Goal: Transaction & Acquisition: Book appointment/travel/reservation

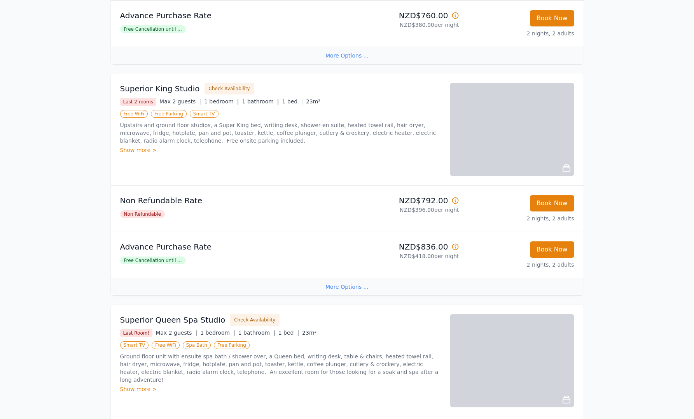
scroll to position [540, 0]
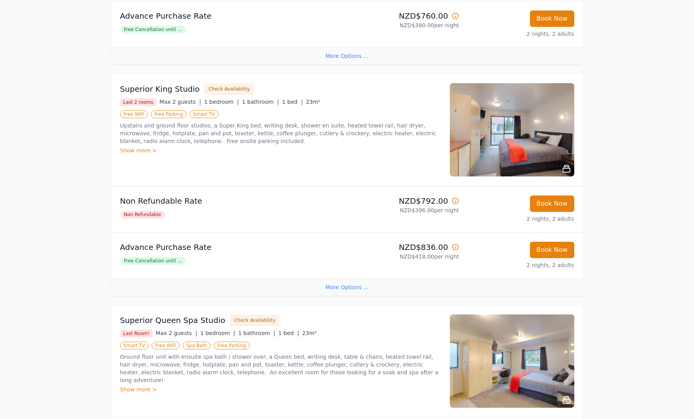
click at [486, 134] on img at bounding box center [512, 129] width 124 height 93
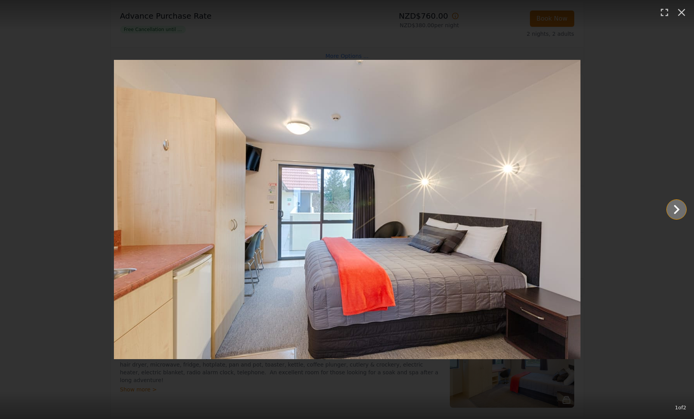
click at [669, 205] on icon "Show slide 2 of 2" at bounding box center [676, 209] width 19 height 19
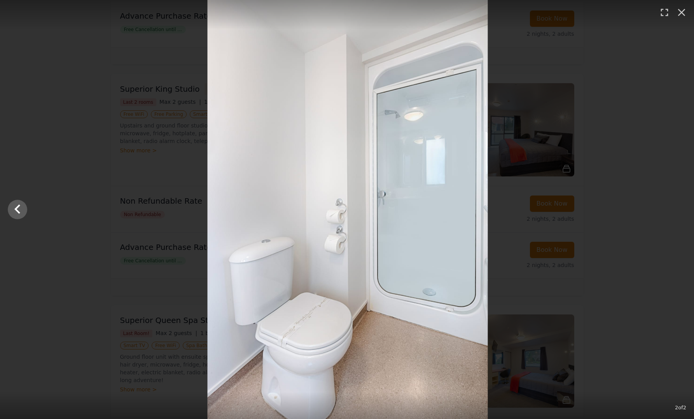
click at [669, 205] on div at bounding box center [348, 209] width 694 height 419
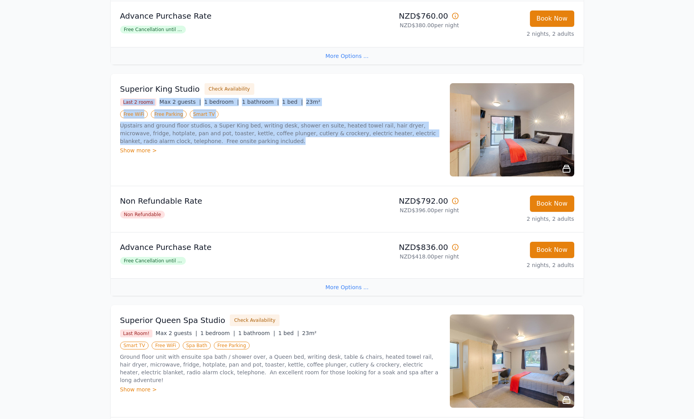
drag, startPoint x: 111, startPoint y: 91, endPoint x: 281, endPoint y: 140, distance: 176.6
click at [281, 140] on div "Superior King Studio Check Availability Last 2 rooms Max 2 guests | 1 bedroom |…" at bounding box center [347, 130] width 473 height 112
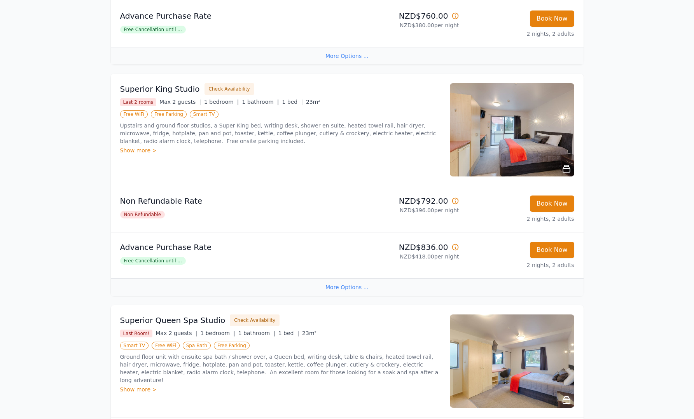
click at [205, 148] on div "Show more >" at bounding box center [280, 151] width 320 height 8
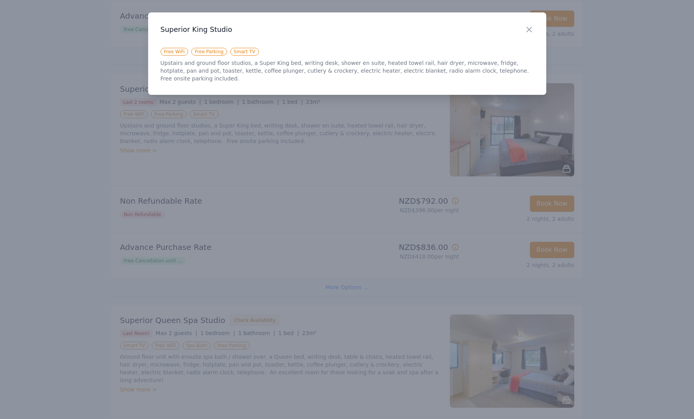
drag, startPoint x: 444, startPoint y: 60, endPoint x: 502, endPoint y: 51, distance: 58.2
click at [445, 60] on p "Upstairs and ground floor studios, a Super King bed, writing desk, shower en su…" at bounding box center [347, 70] width 373 height 23
click at [532, 29] on icon "button" at bounding box center [529, 29] width 9 height 9
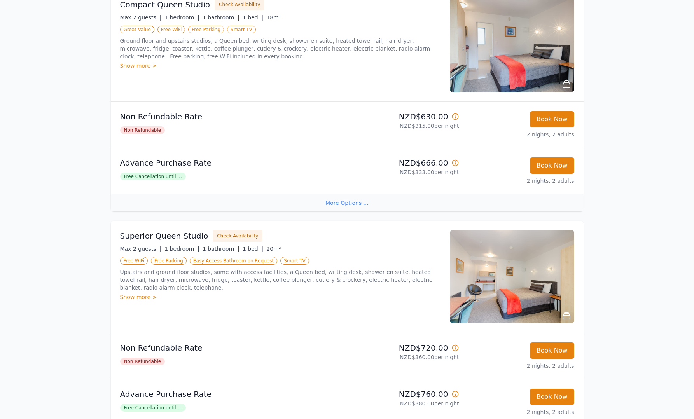
scroll to position [0, 0]
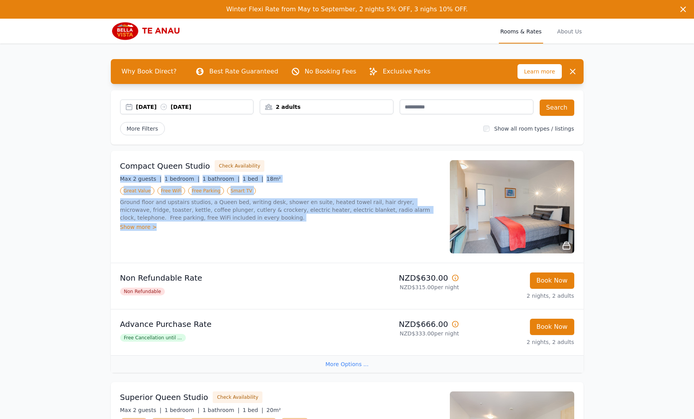
drag, startPoint x: 92, startPoint y: 140, endPoint x: 350, endPoint y: 267, distance: 287.7
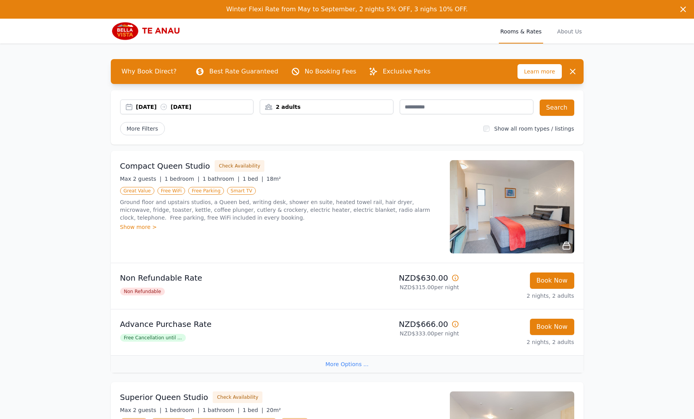
drag, startPoint x: 350, startPoint y: 267, endPoint x: 231, endPoint y: 237, distance: 122.7
click at [348, 265] on li "Non Refundable Rate Non Refundable NZD$630.00 NZD$315.00 per night Book Now 2 n…" at bounding box center [347, 286] width 473 height 46
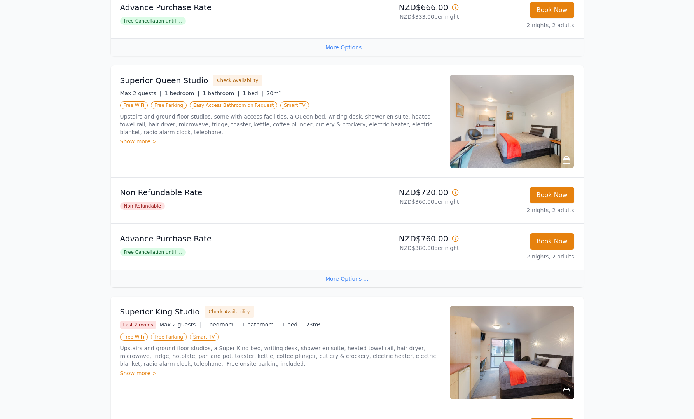
scroll to position [329, 0]
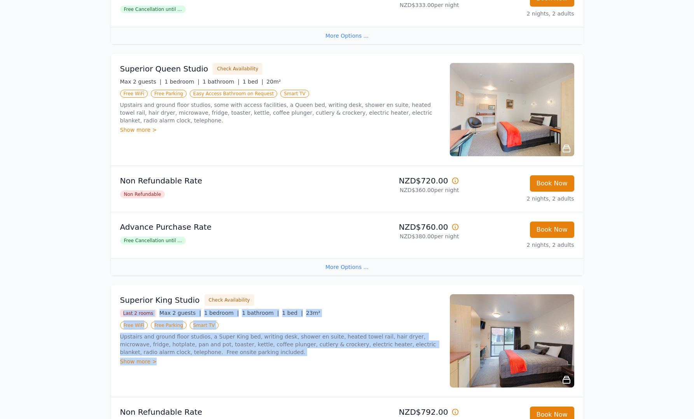
drag, startPoint x: 119, startPoint y: 302, endPoint x: 261, endPoint y: 374, distance: 159.1
click at [261, 375] on div "Superior King Studio Check Availability Last 2 rooms Max 2 guests | 1 bedroom |…" at bounding box center [347, 341] width 473 height 112
click at [275, 369] on div "Superior King Studio Check Availability Last 2 rooms Max 2 guests | 1 bedroom |…" at bounding box center [280, 340] width 320 height 93
drag, startPoint x: 295, startPoint y: 369, endPoint x: 102, endPoint y: 310, distance: 201.9
click at [102, 310] on div "Why Book Direct? Best Rate Guaranteed No Booking Fees Exclusive Perks Learn mor…" at bounding box center [347, 250] width 498 height 1071
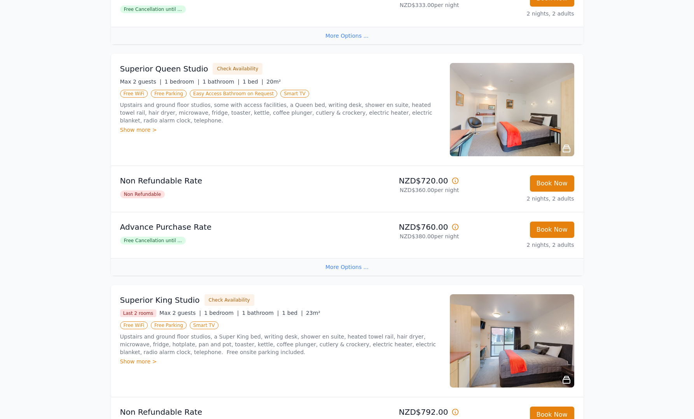
click at [84, 299] on div "Winter Flexi Rate from May to September, 2 nights 5% OFF, 3 nighs 10% OFF. Wint…" at bounding box center [347, 255] width 694 height 1169
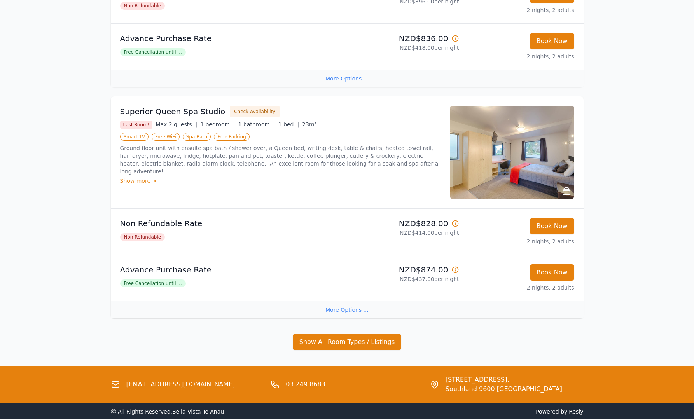
scroll to position [787, 0]
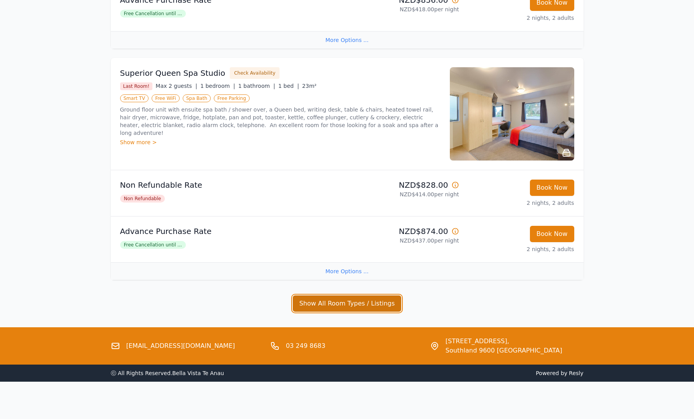
click at [307, 306] on button "Show All Room Types / Listings" at bounding box center [347, 304] width 109 height 16
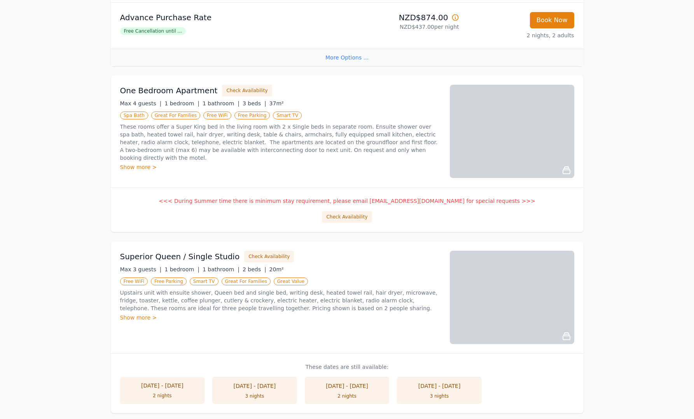
scroll to position [1001, 0]
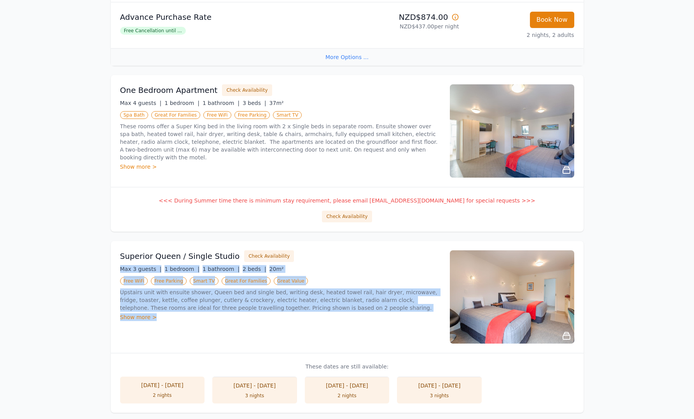
drag, startPoint x: 135, startPoint y: 256, endPoint x: 341, endPoint y: 326, distance: 218.2
click at [240, 262] on h3 "Superior Queen / Single Studio" at bounding box center [180, 256] width 120 height 11
click at [341, 326] on div "Superior Queen / Single Studio Check Availability Max 3 guests | 1 bedroom | 1 …" at bounding box center [280, 296] width 320 height 93
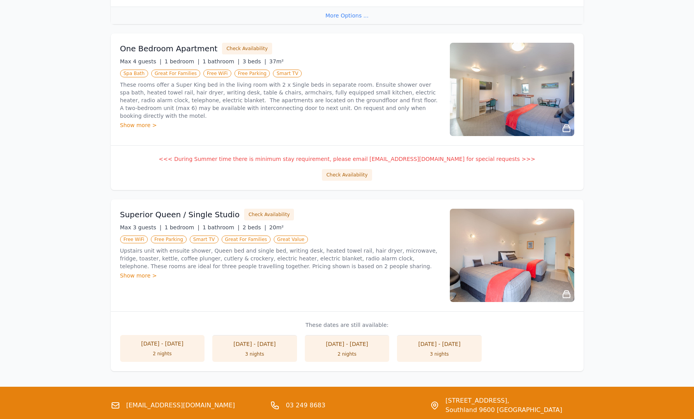
scroll to position [1042, 0]
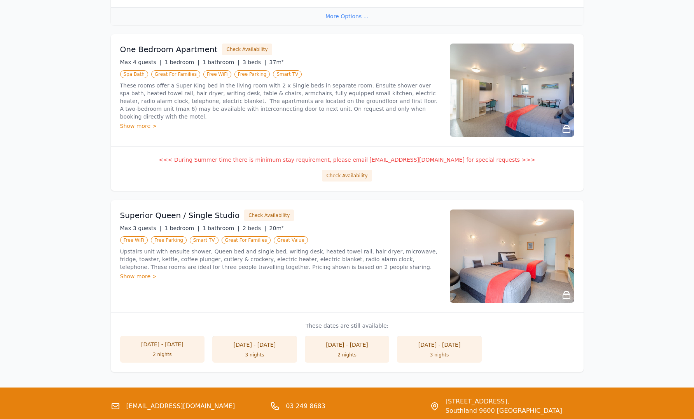
drag, startPoint x: 205, startPoint y: 301, endPoint x: 95, endPoint y: 213, distance: 140.8
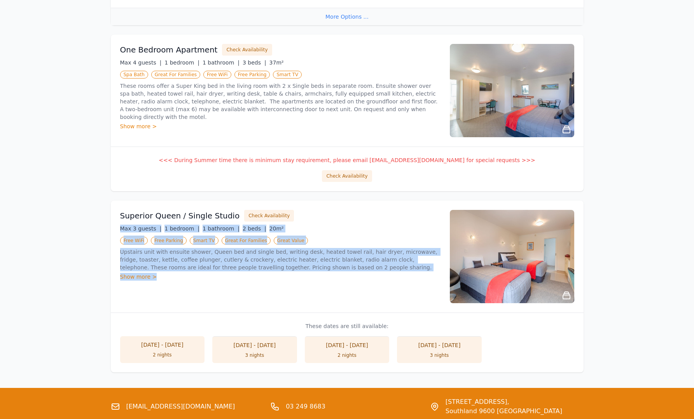
drag, startPoint x: 120, startPoint y: 213, endPoint x: 335, endPoint y: 286, distance: 227.2
click at [240, 221] on h3 "Superior Queen / Single Studio" at bounding box center [180, 215] width 120 height 11
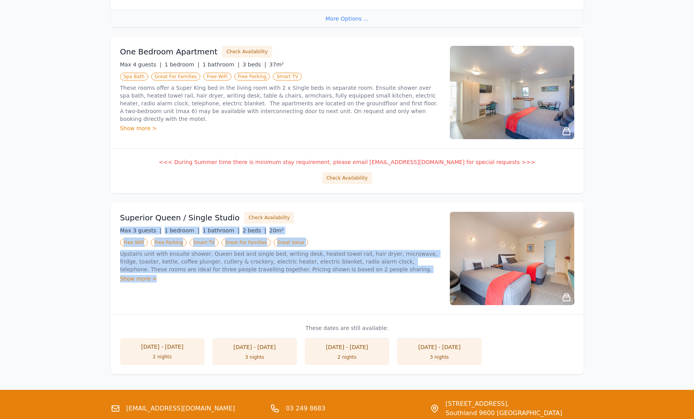
click at [335, 286] on div "Superior Queen / Single Studio Check Availability Max 3 guests | 1 bedroom | 1 …" at bounding box center [280, 258] width 320 height 93
drag, startPoint x: 122, startPoint y: 220, endPoint x: 187, endPoint y: 293, distance: 98.3
click at [187, 223] on h3 "Superior Queen / Single Studio" at bounding box center [180, 217] width 120 height 11
click at [187, 293] on div "Superior Queen / Single Studio Check Availability Max 3 guests | 1 bedroom | 1 …" at bounding box center [280, 258] width 320 height 93
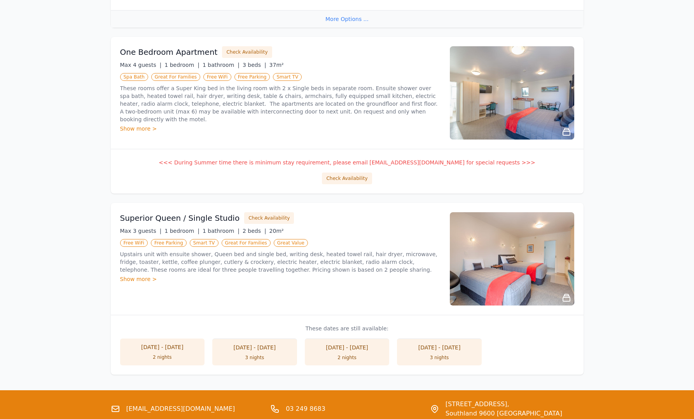
scroll to position [1038, 0]
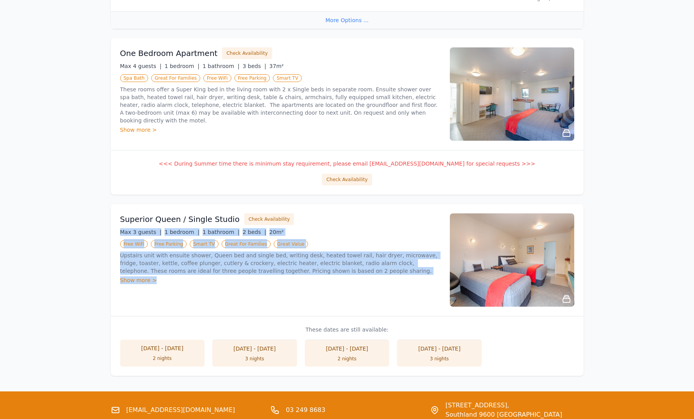
drag, startPoint x: 119, startPoint y: 217, endPoint x: 211, endPoint y: 289, distance: 116.6
click at [211, 289] on div "Superior Queen / Single Studio Check Availability Max 3 guests | 1 bedroom | 1 …" at bounding box center [347, 260] width 473 height 112
click at [211, 289] on div "Superior Queen / Single Studio Check Availability Max 3 guests | 1 bedroom | 1 …" at bounding box center [280, 260] width 320 height 93
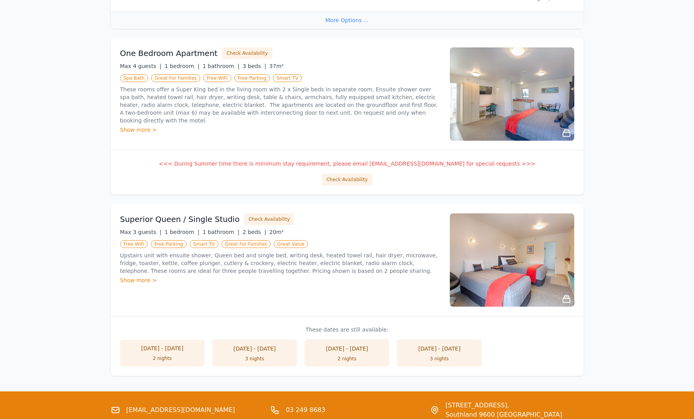
click at [152, 278] on div "Show more >" at bounding box center [280, 281] width 320 height 8
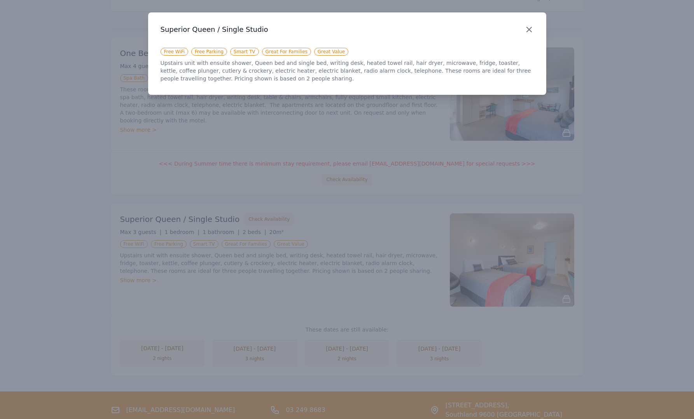
click at [527, 27] on icon "button" at bounding box center [529, 29] width 9 height 9
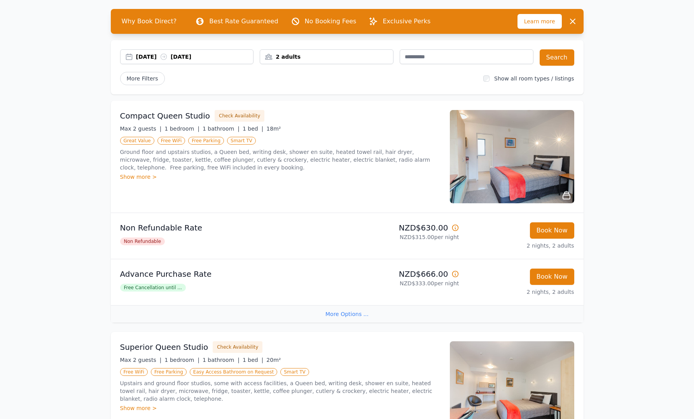
scroll to position [0, 0]
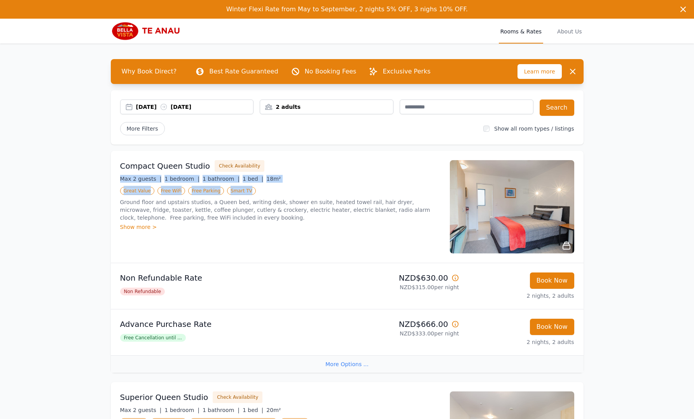
drag, startPoint x: 155, startPoint y: 165, endPoint x: 334, endPoint y: 194, distance: 181.5
click at [210, 172] on h3 "Compact Queen Studio" at bounding box center [165, 166] width 90 height 11
click at [333, 189] on ul "Great Value Free WiFi Free Parking Smart TV" at bounding box center [280, 190] width 320 height 9
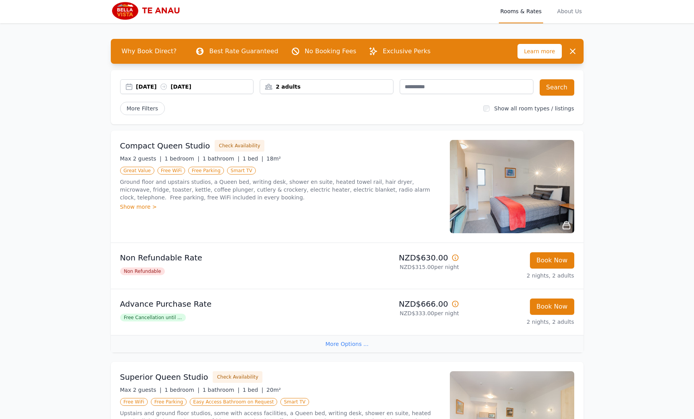
scroll to position [19, 0]
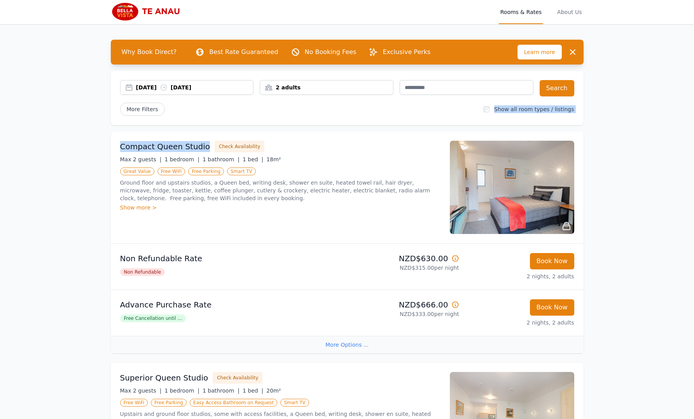
drag, startPoint x: 115, startPoint y: 74, endPoint x: 277, endPoint y: 145, distance: 176.7
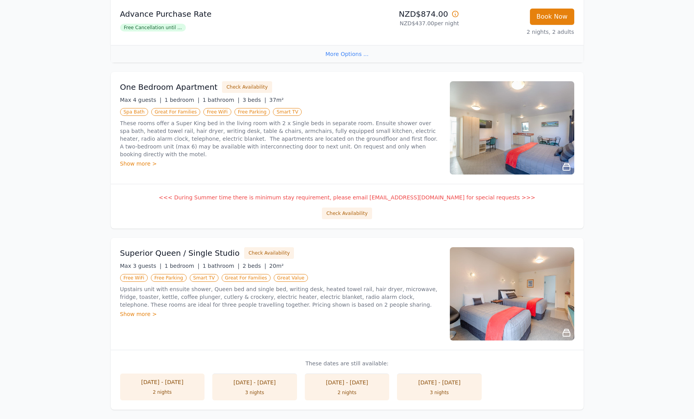
scroll to position [1005, 0]
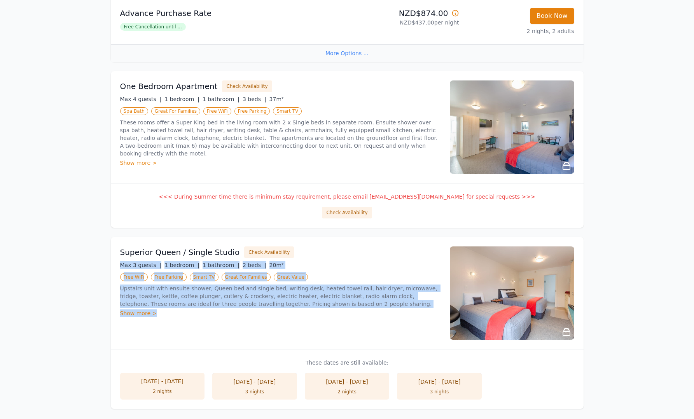
drag, startPoint x: 119, startPoint y: 242, endPoint x: 362, endPoint y: 327, distance: 257.6
click at [362, 327] on div "Superior Queen / Single Studio Check Availability Max 3 guests | 1 bedroom | 1 …" at bounding box center [347, 293] width 473 height 112
click at [362, 327] on div "Superior Queen / Single Studio Check Availability Max 3 guests | 1 bedroom | 1 …" at bounding box center [280, 293] width 320 height 93
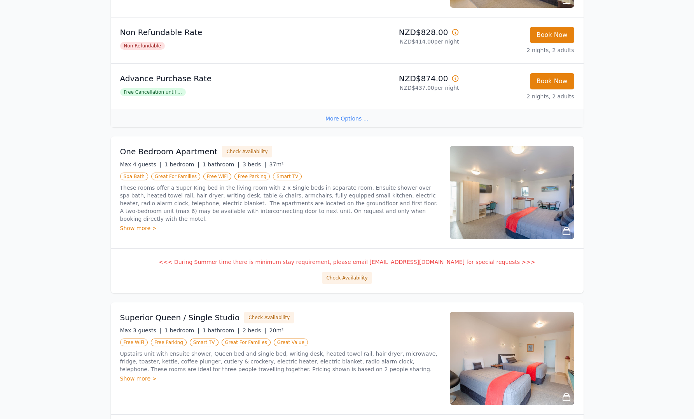
scroll to position [921, 0]
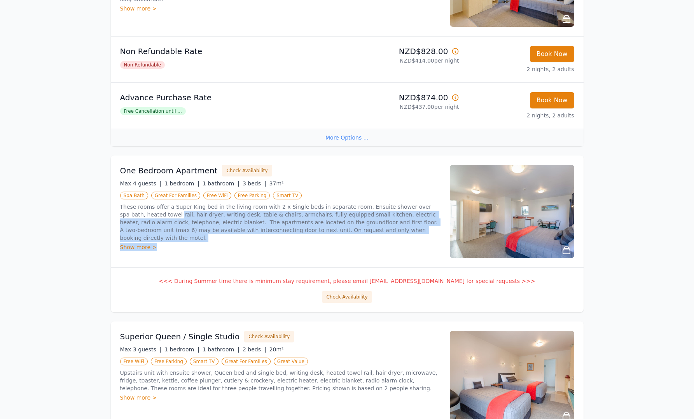
drag, startPoint x: 154, startPoint y: 214, endPoint x: 246, endPoint y: 236, distance: 94.4
click at [246, 236] on p "These rooms offer a Super King bed in the living room with 2 x Single beds in s…" at bounding box center [280, 222] width 320 height 39
click at [246, 243] on div "Show more >" at bounding box center [280, 247] width 320 height 8
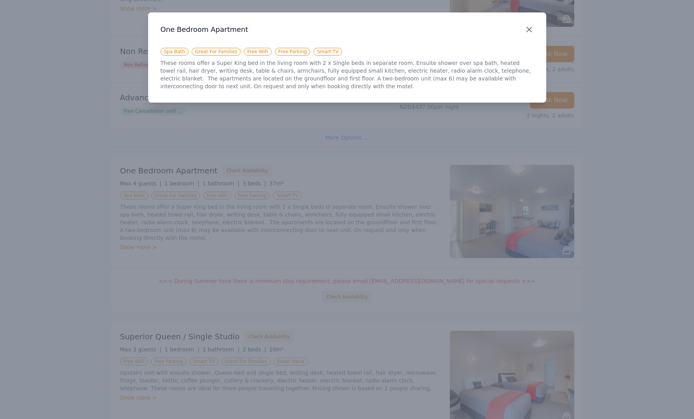
click at [531, 29] on icon "button" at bounding box center [529, 29] width 9 height 9
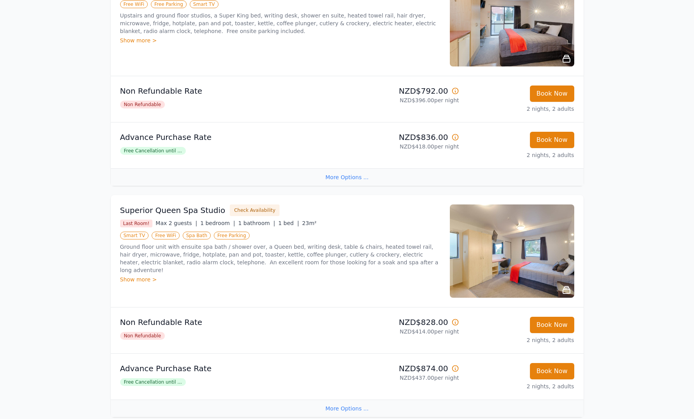
scroll to position [649, 0]
